Goal: Communication & Community: Connect with others

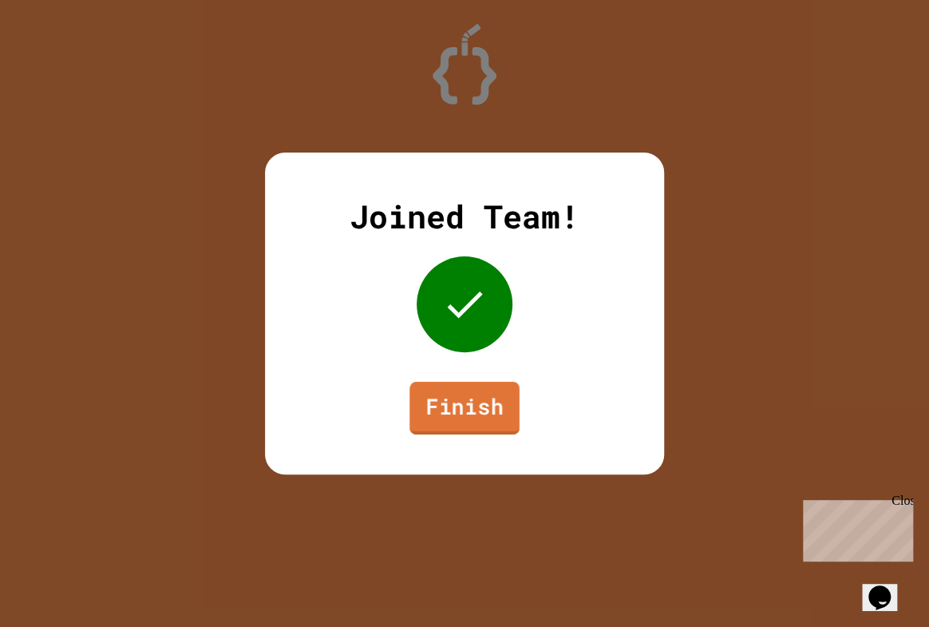
click at [443, 425] on link "Finish" at bounding box center [465, 408] width 110 height 53
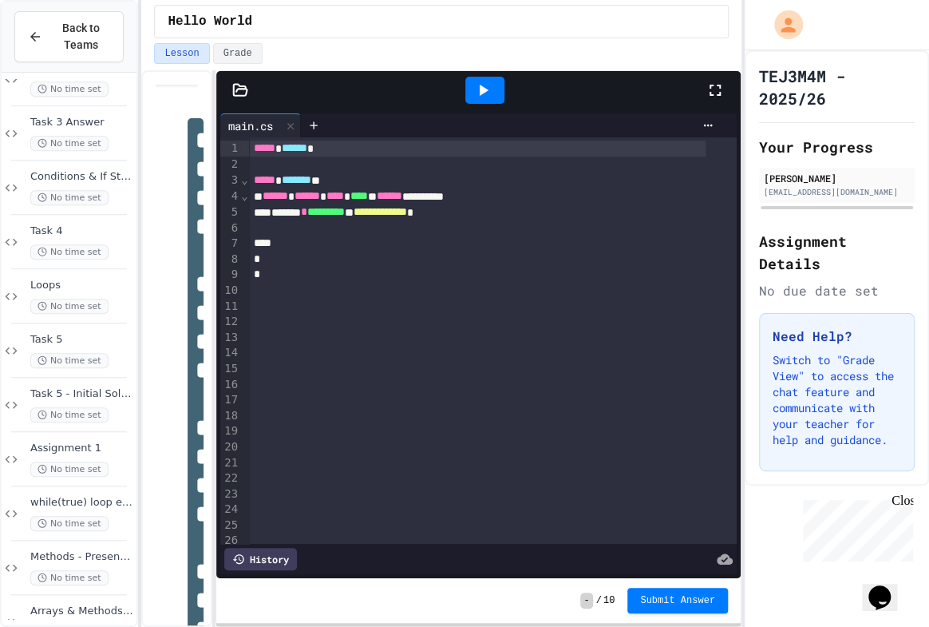
scroll to position [564, 0]
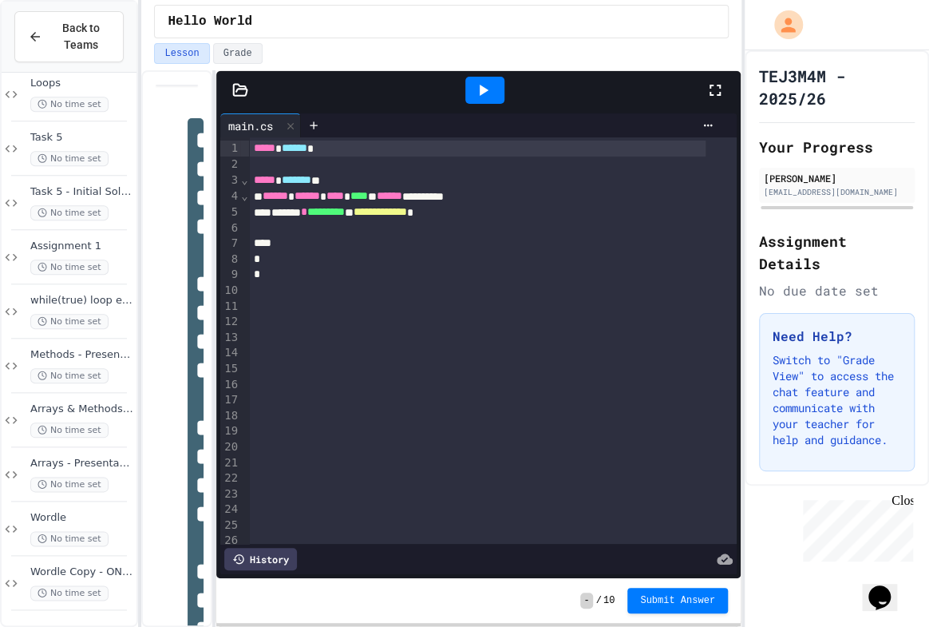
drag, startPoint x: 65, startPoint y: 574, endPoint x: 47, endPoint y: 525, distance: 51.8
click at [64, 570] on span "Wordle Copy - ONLY TO SEE WHAT IT LOOKED LIKE AT THE START" at bounding box center [81, 572] width 103 height 14
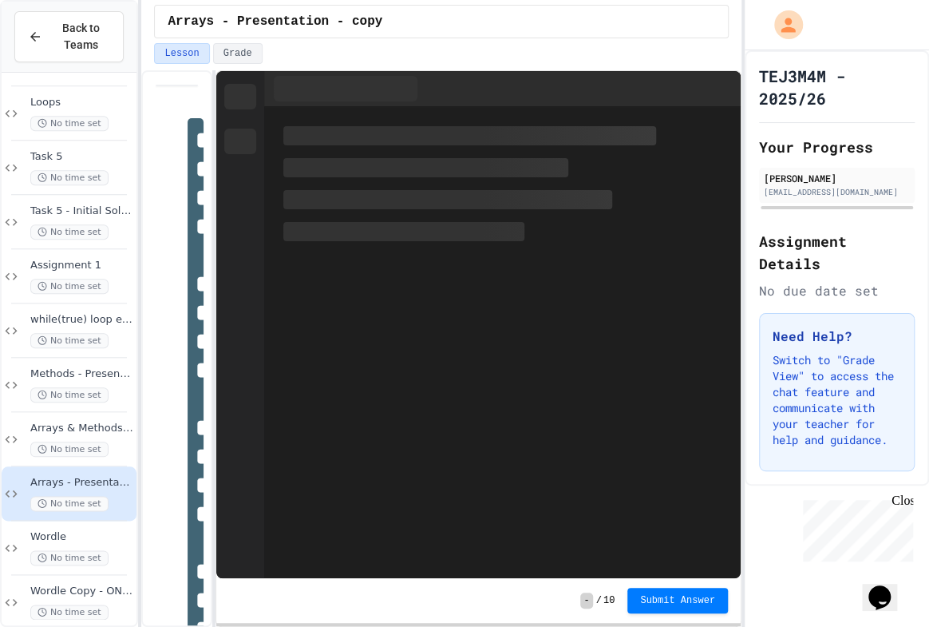
click at [49, 530] on span "Wordle" at bounding box center [81, 537] width 103 height 14
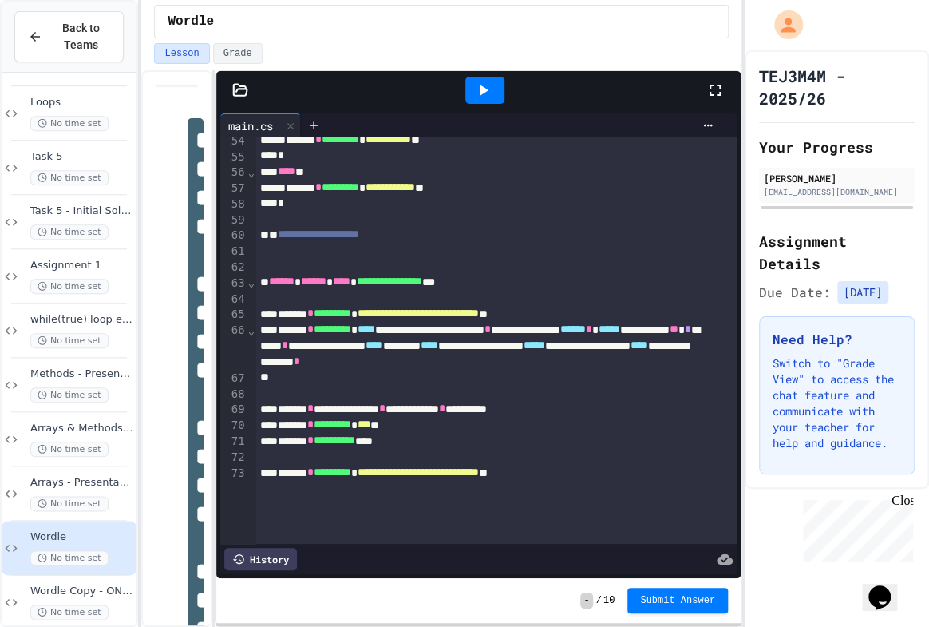
scroll to position [943, 0]
